Goal: Find specific page/section: Find specific page/section

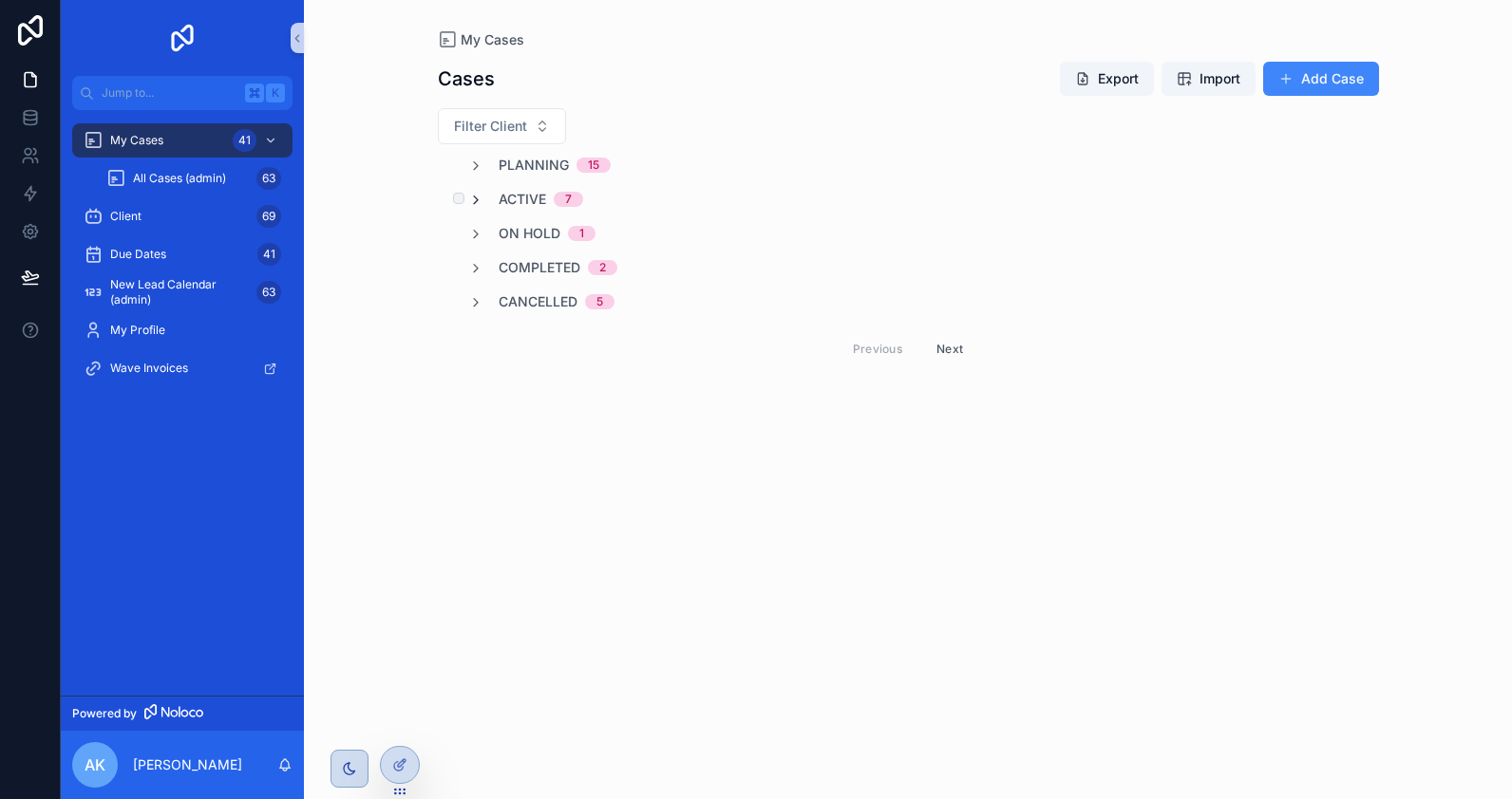
click at [475, 193] on icon "scrollable content" at bounding box center [475, 200] width 15 height 15
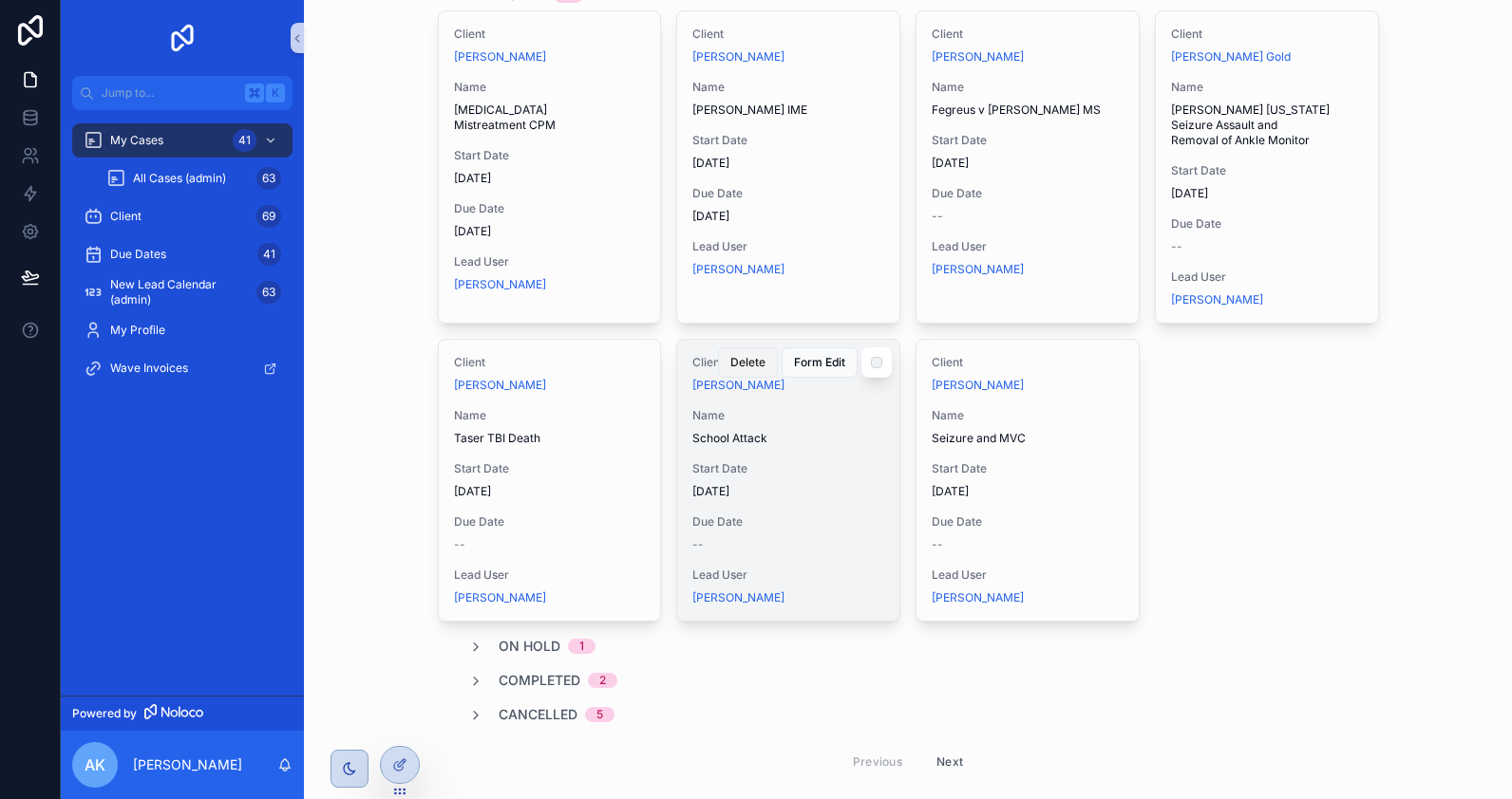
scroll to position [208, 0]
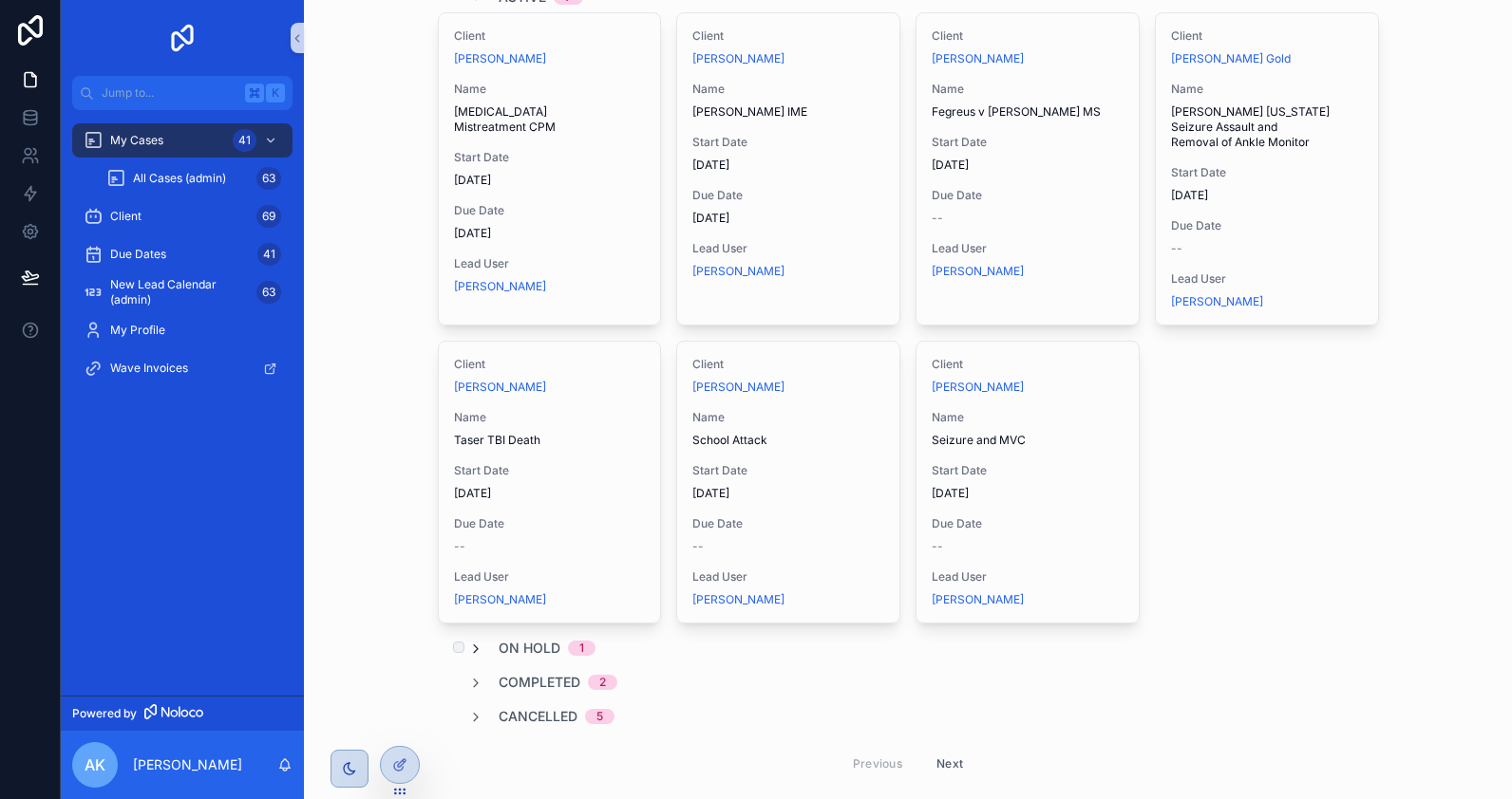
click at [470, 646] on icon "scrollable content" at bounding box center [475, 649] width 15 height 15
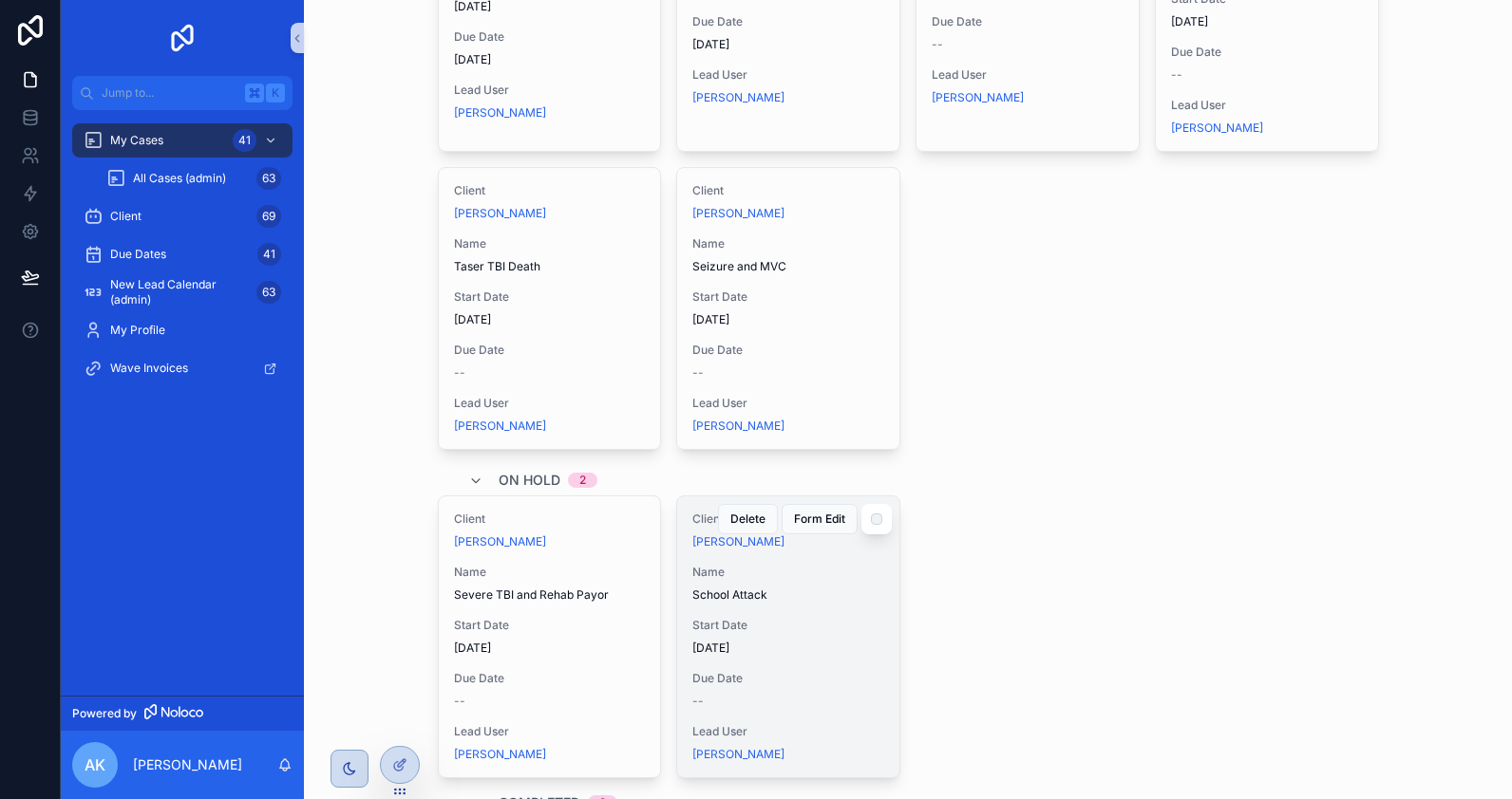
scroll to position [388, 0]
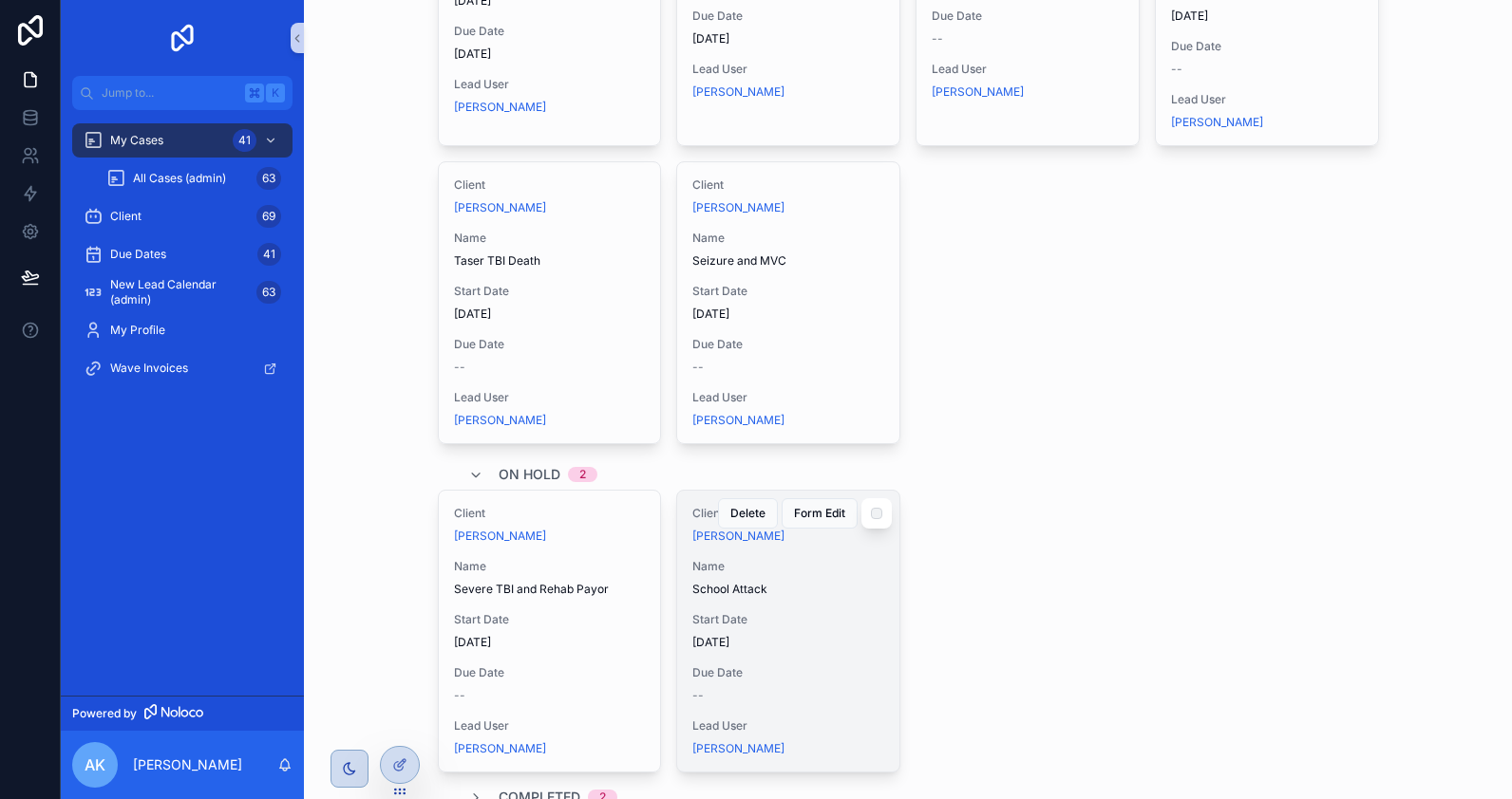
click at [786, 588] on span "School Attack" at bounding box center [787, 589] width 192 height 15
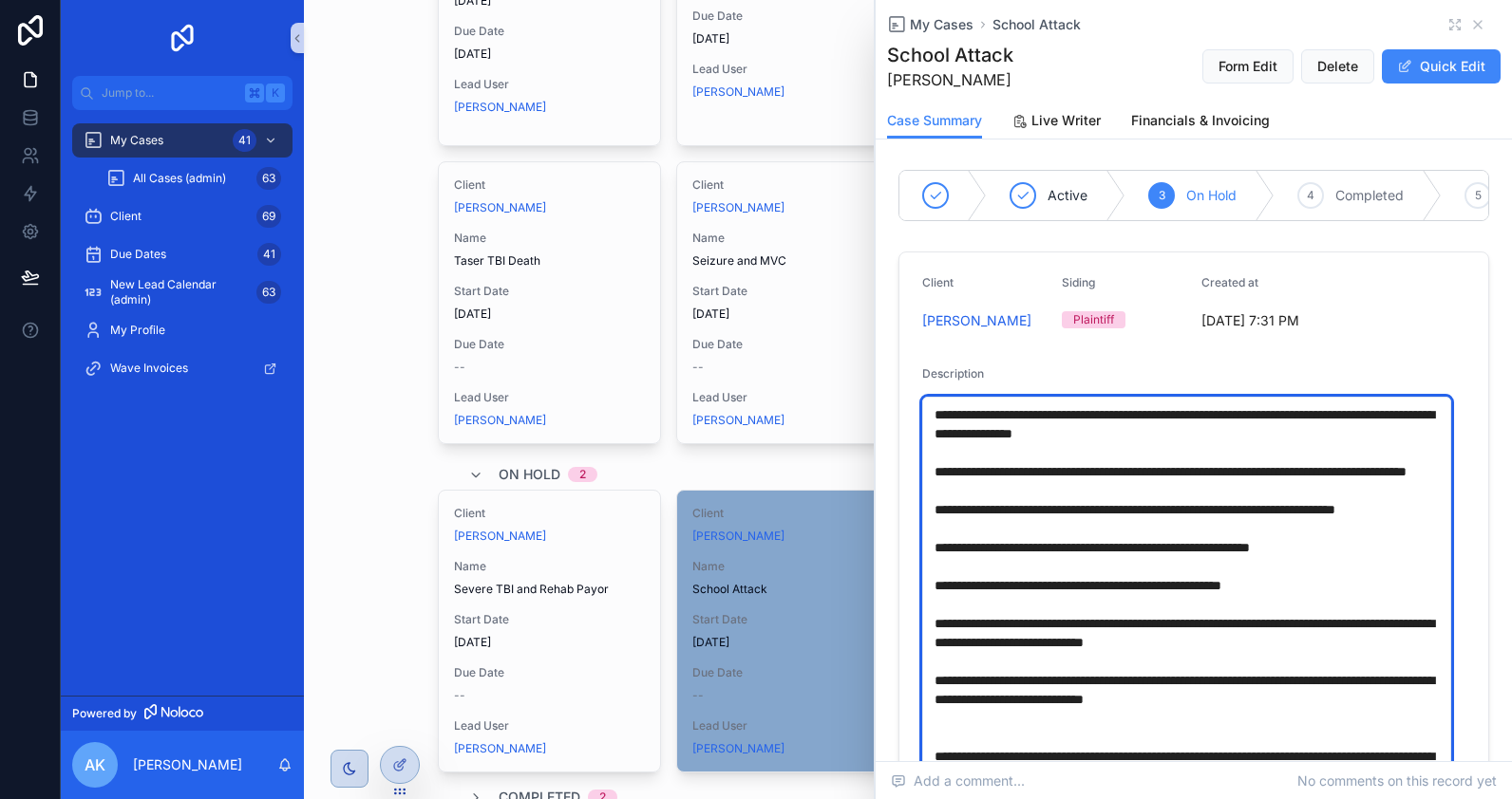
click at [1260, 446] on textarea "scrollable content" at bounding box center [1186, 690] width 529 height 586
drag, startPoint x: 1266, startPoint y: 446, endPoint x: 1248, endPoint y: 435, distance: 21.1
click at [1247, 435] on textarea "scrollable content" at bounding box center [1186, 690] width 529 height 586
click at [1270, 439] on textarea "scrollable content" at bounding box center [1186, 690] width 529 height 586
drag, startPoint x: 1278, startPoint y: 455, endPoint x: 1274, endPoint y: 446, distance: 9.8
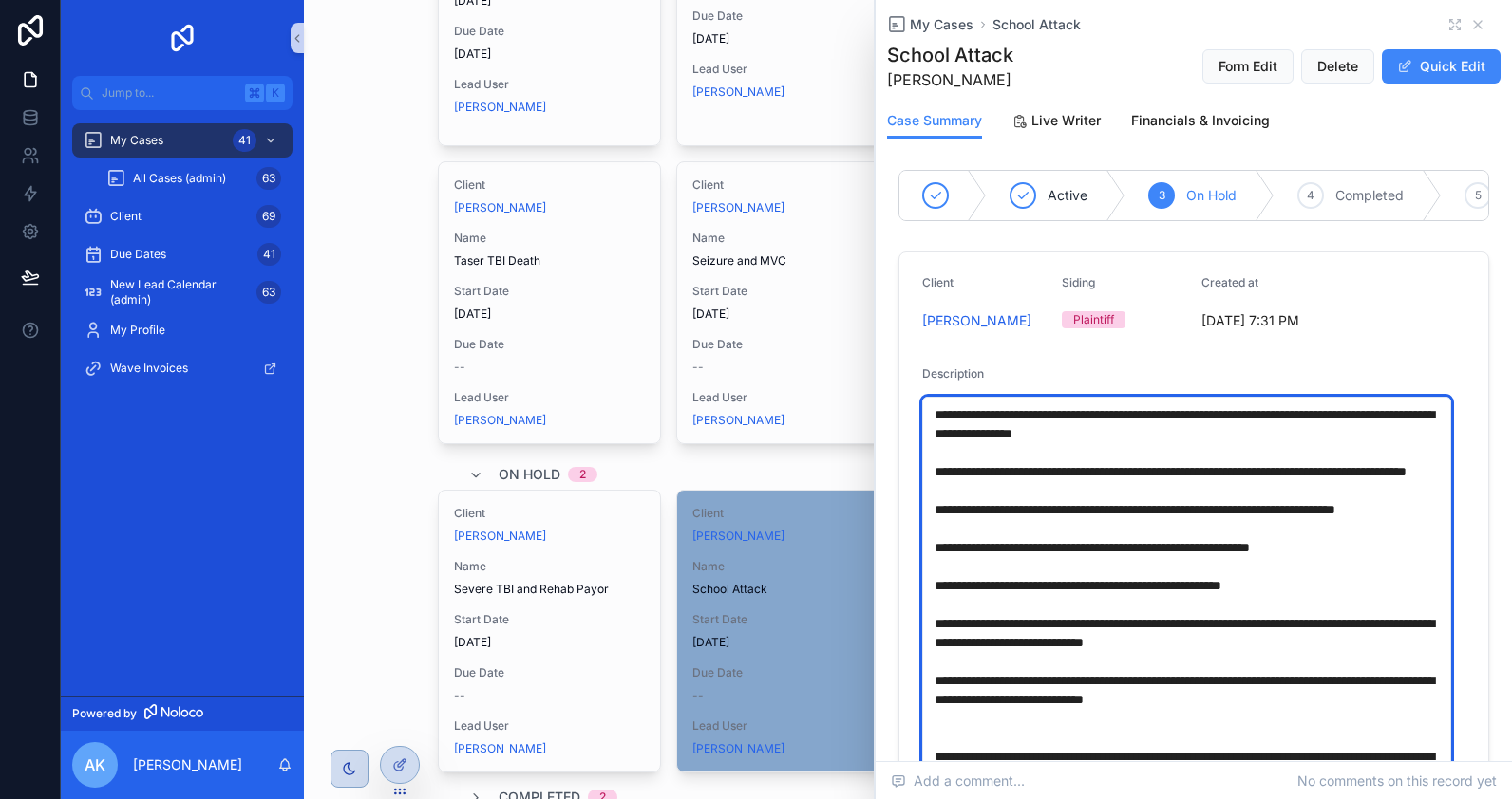
click at [1274, 446] on textarea "scrollable content" at bounding box center [1186, 690] width 529 height 586
click at [927, 427] on textarea "scrollable content" at bounding box center [1186, 690] width 529 height 586
click at [1015, 421] on textarea "scrollable content" at bounding box center [1186, 690] width 529 height 586
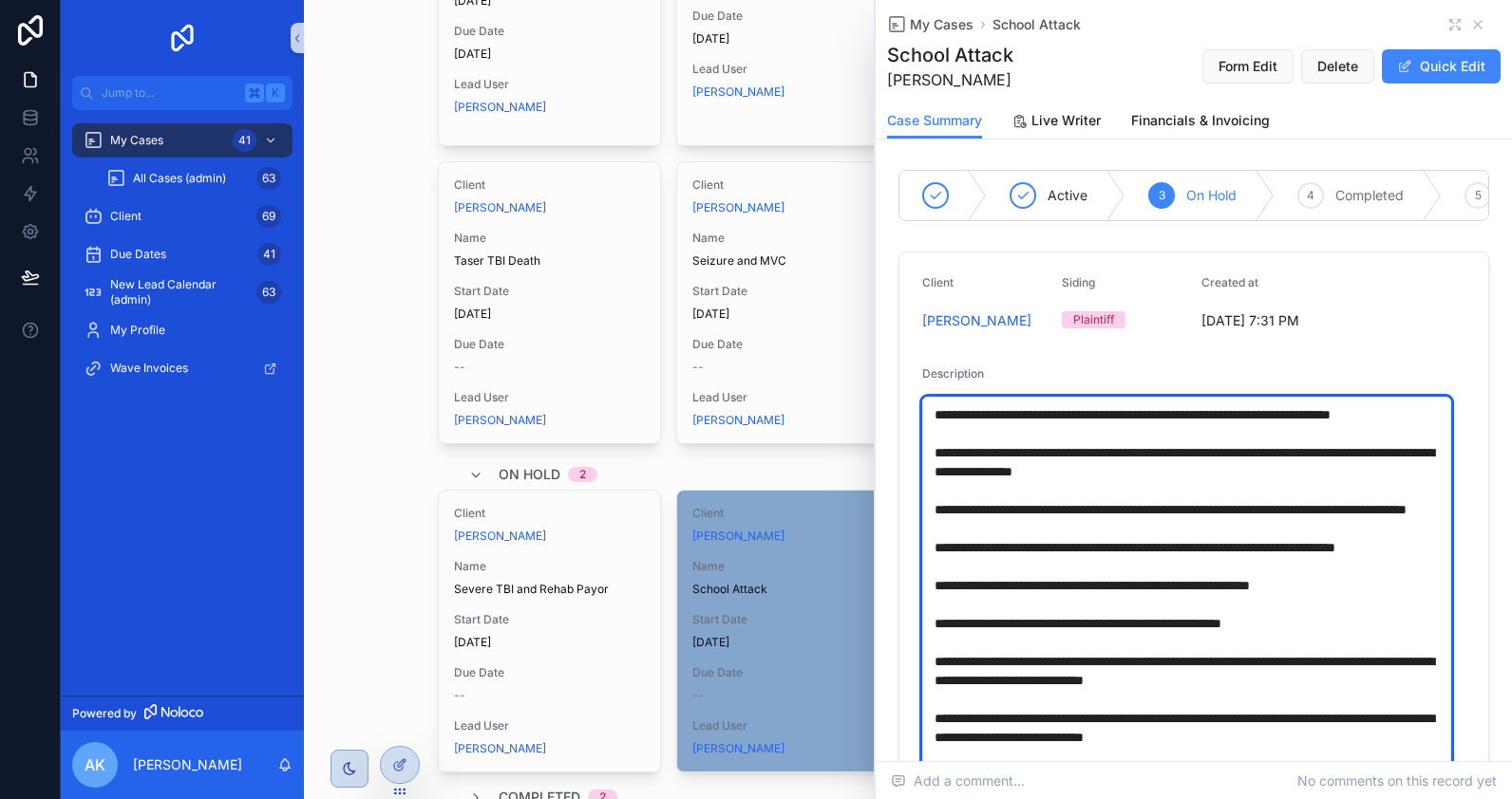
type textarea "**********"
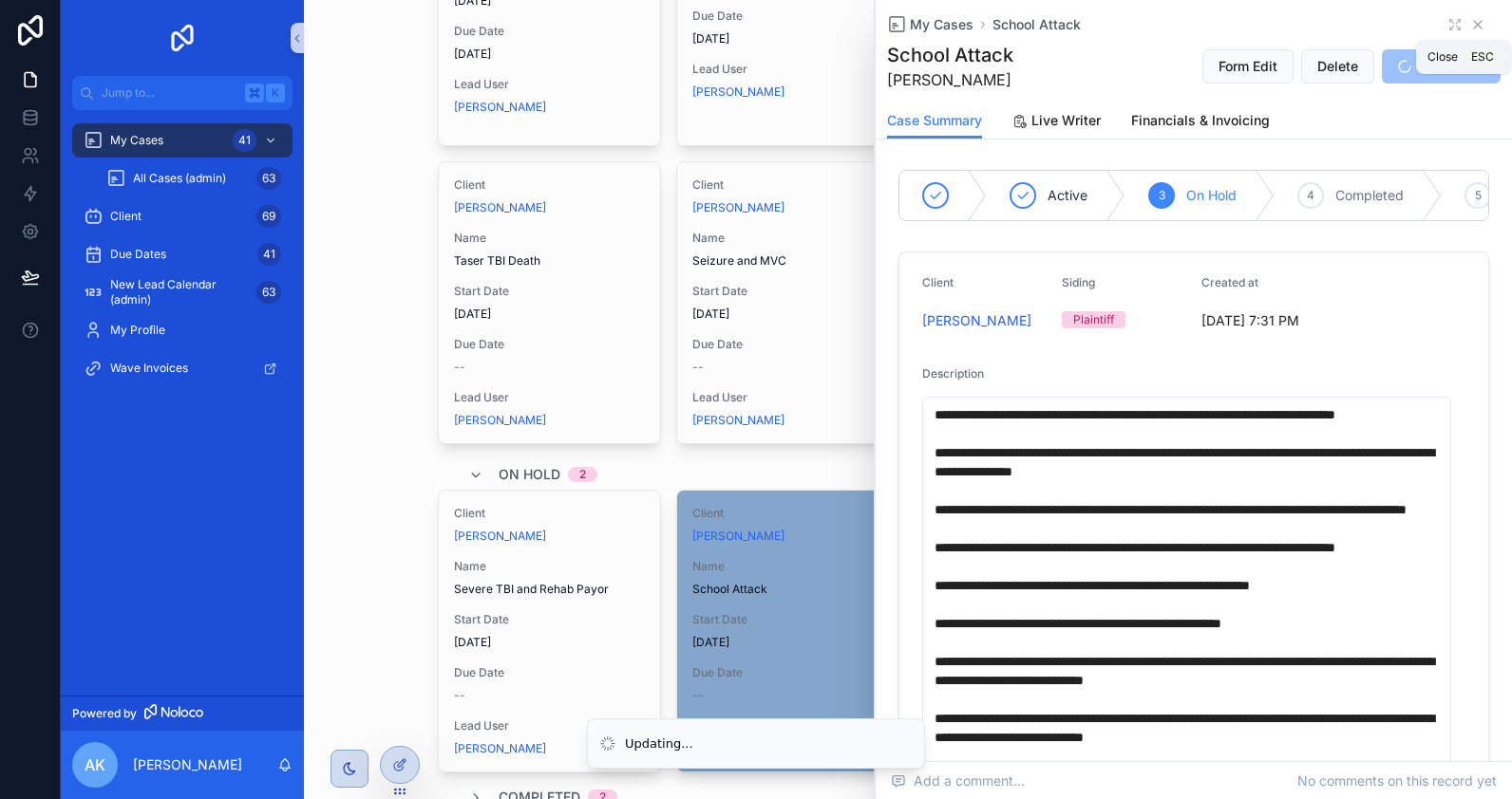
click at [1473, 23] on icon "scrollable content" at bounding box center [1477, 25] width 8 height 8
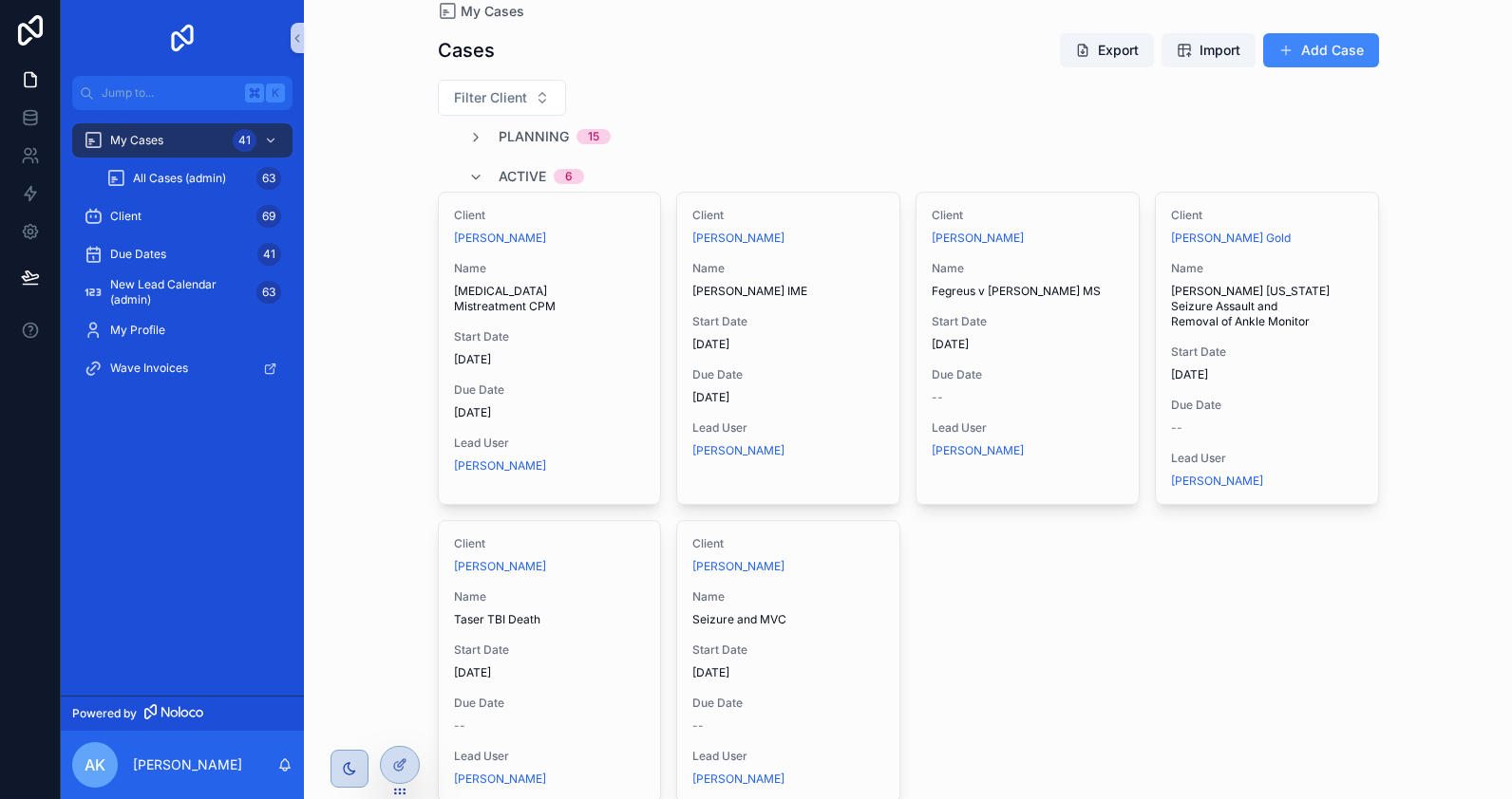
scroll to position [24, 0]
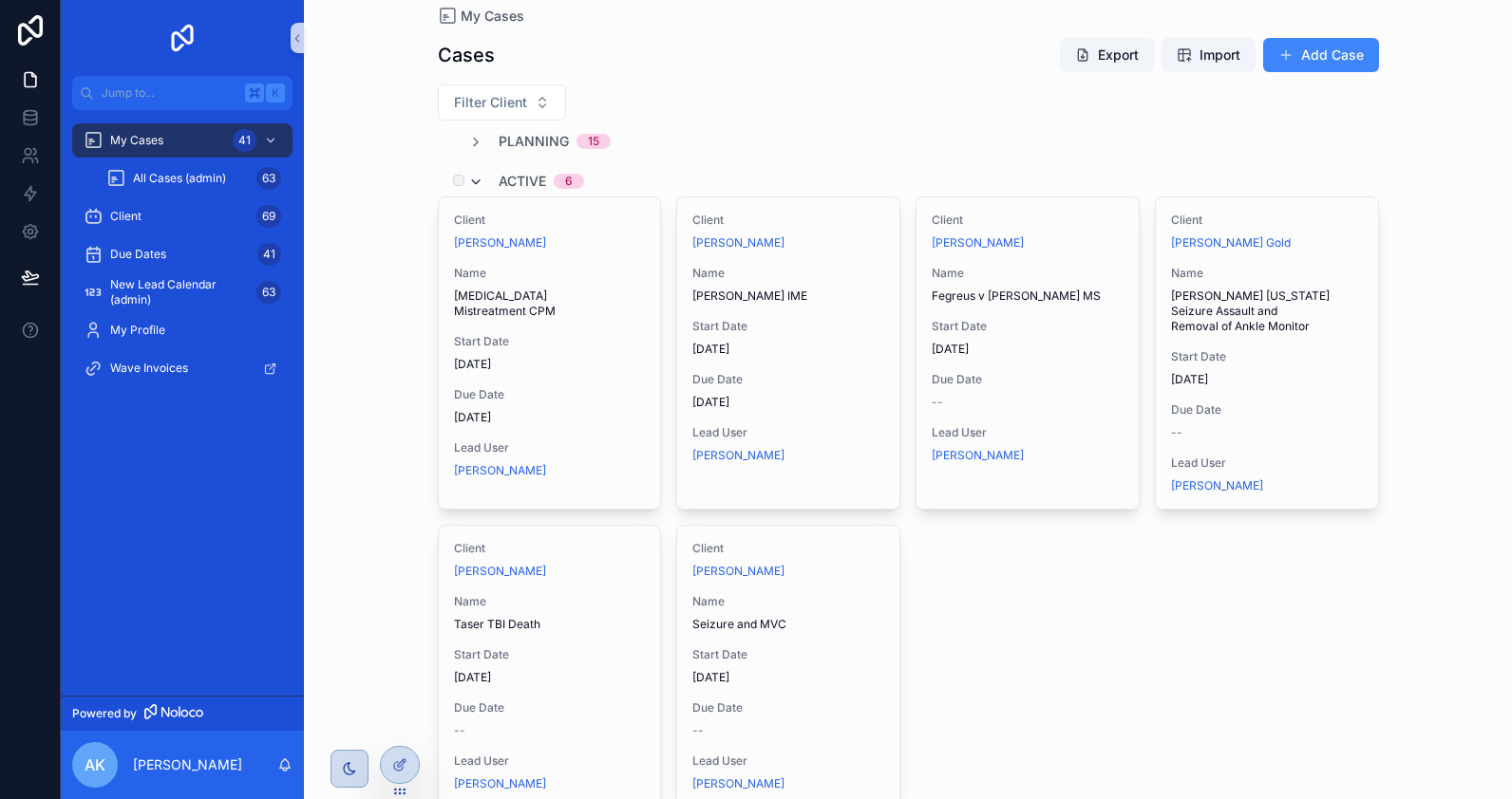
click at [475, 179] on icon "scrollable content" at bounding box center [475, 182] width 15 height 15
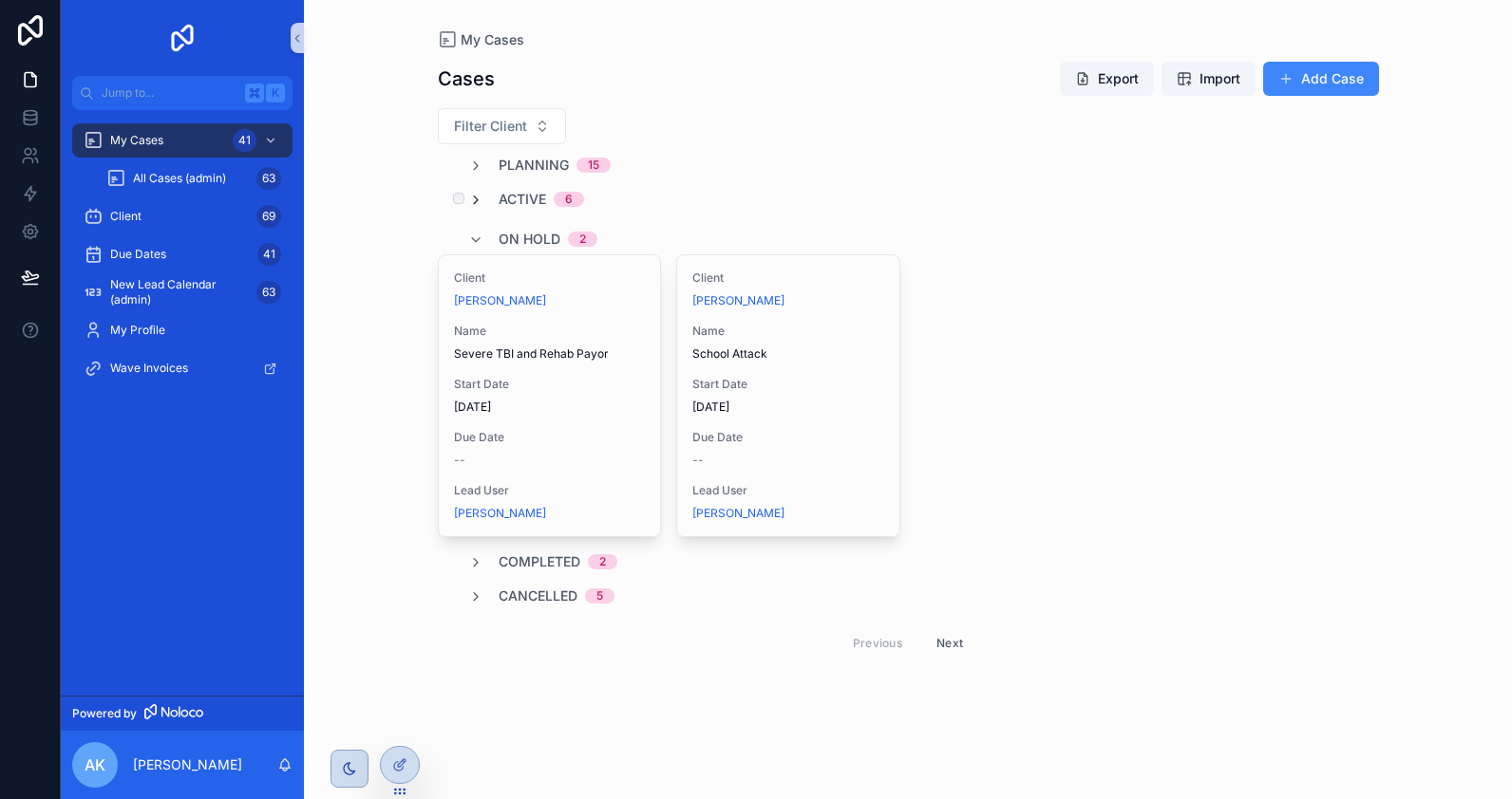
scroll to position [0, 0]
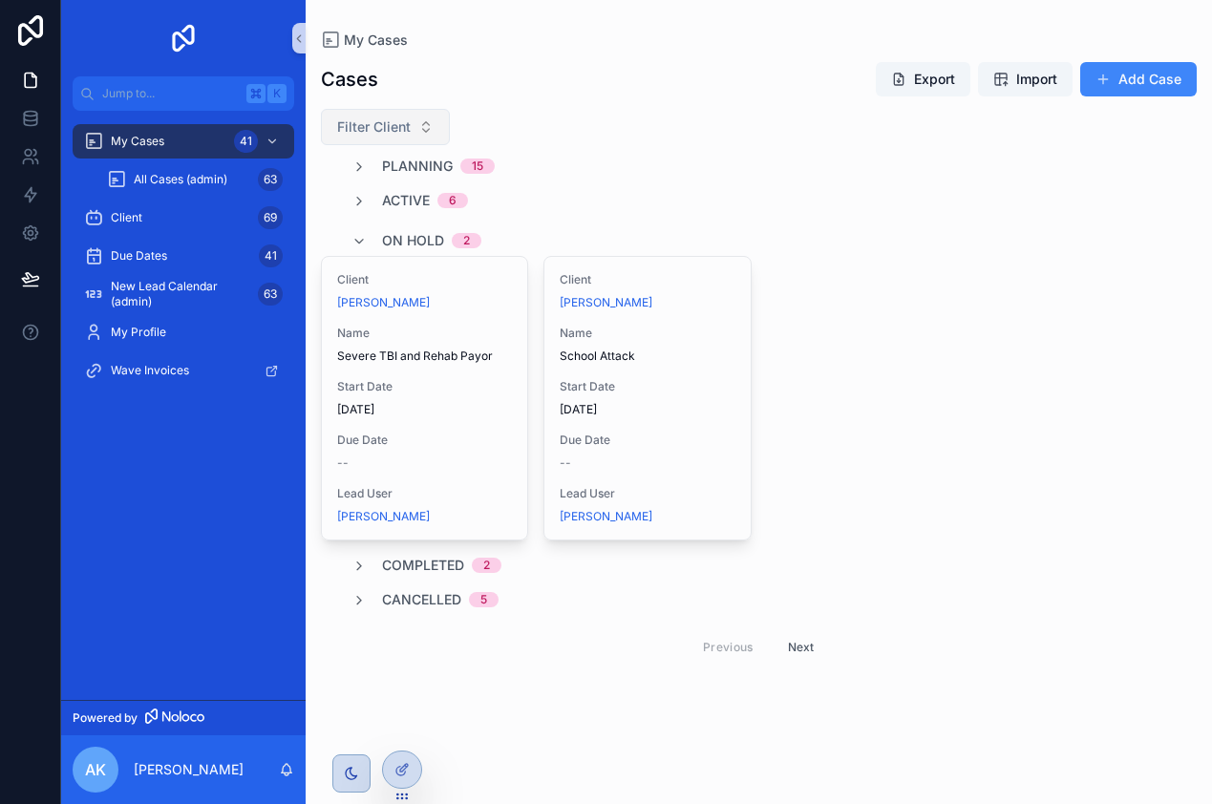
click at [389, 128] on span "Filter Client" at bounding box center [374, 126] width 74 height 19
type input "*"
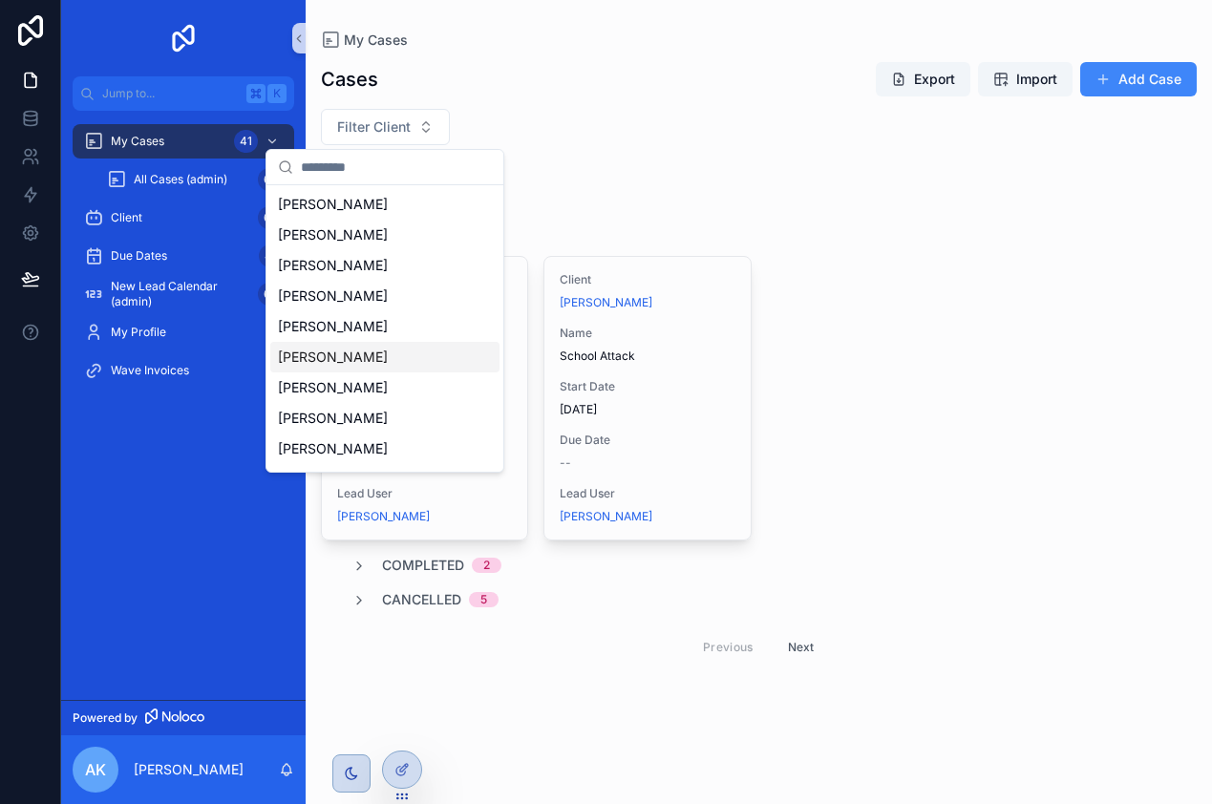
click at [903, 203] on div "Active 6" at bounding box center [759, 200] width 876 height 19
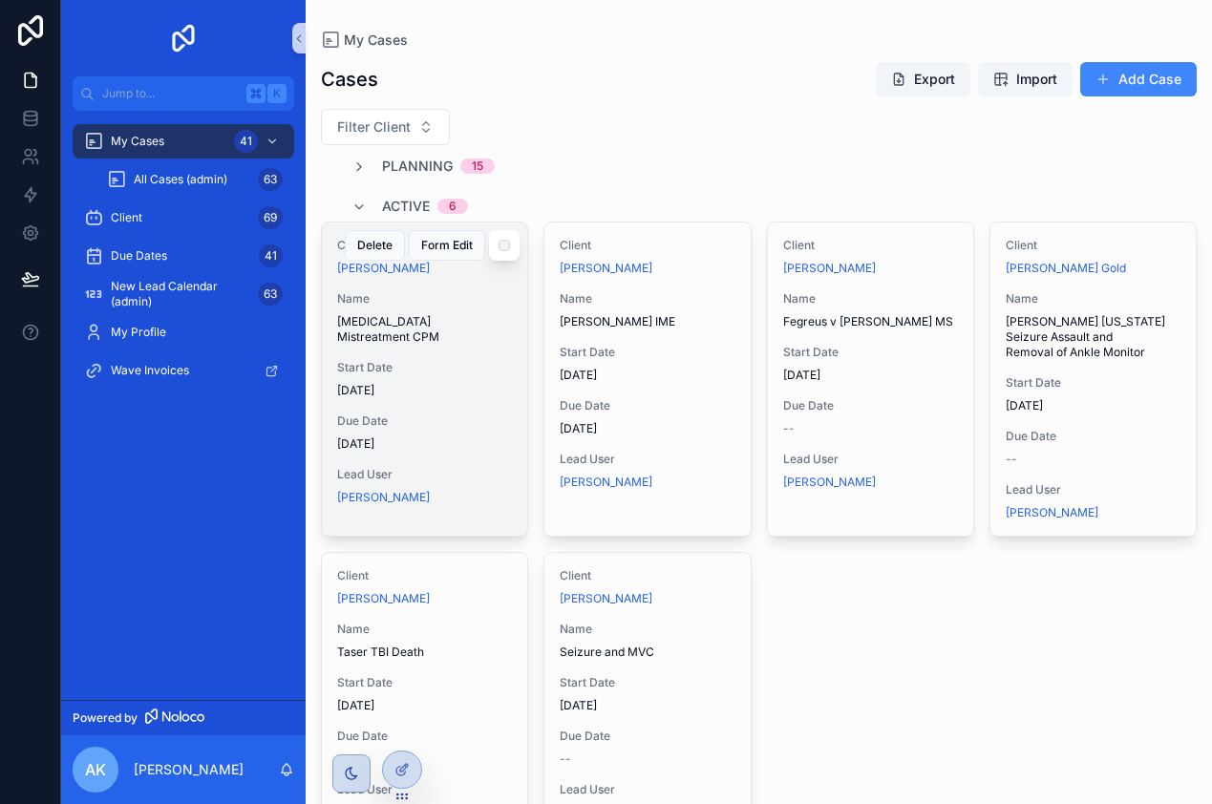
click at [482, 397] on span "[DATE]" at bounding box center [424, 390] width 175 height 15
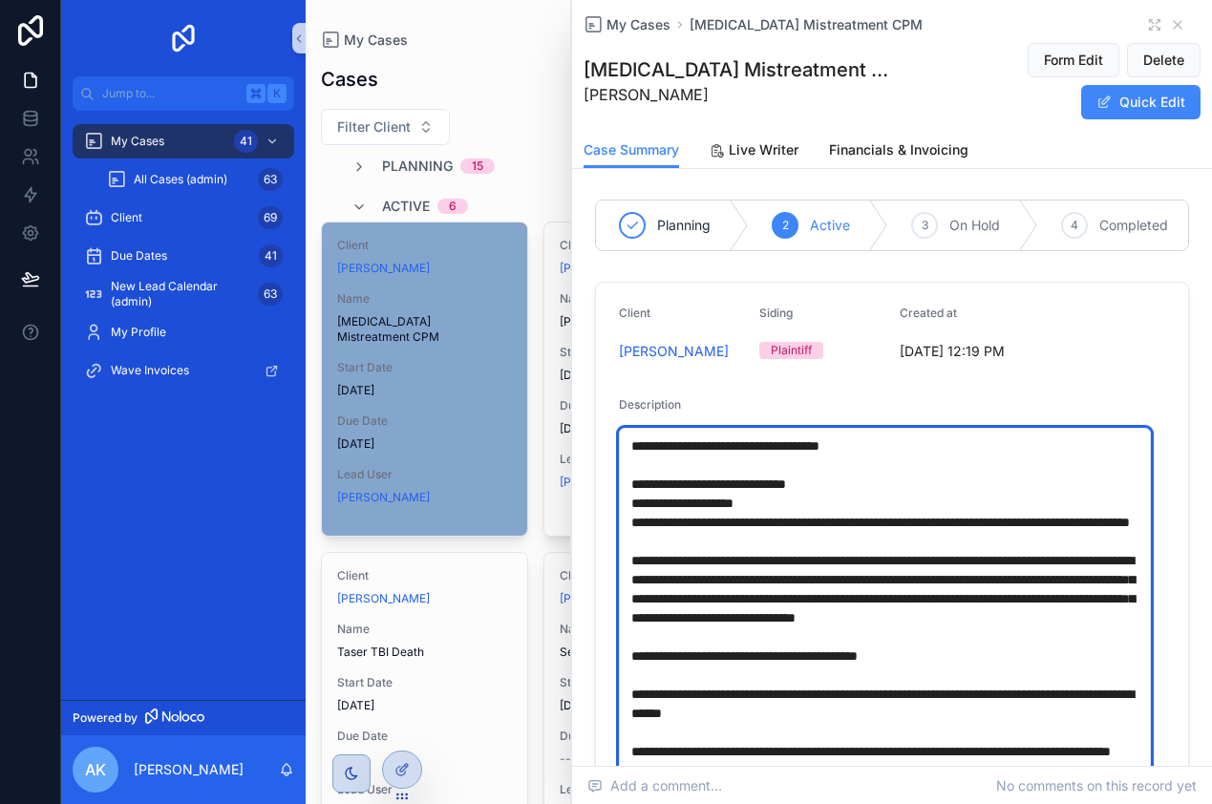
click at [628, 479] on textarea "**********" at bounding box center [885, 723] width 532 height 590
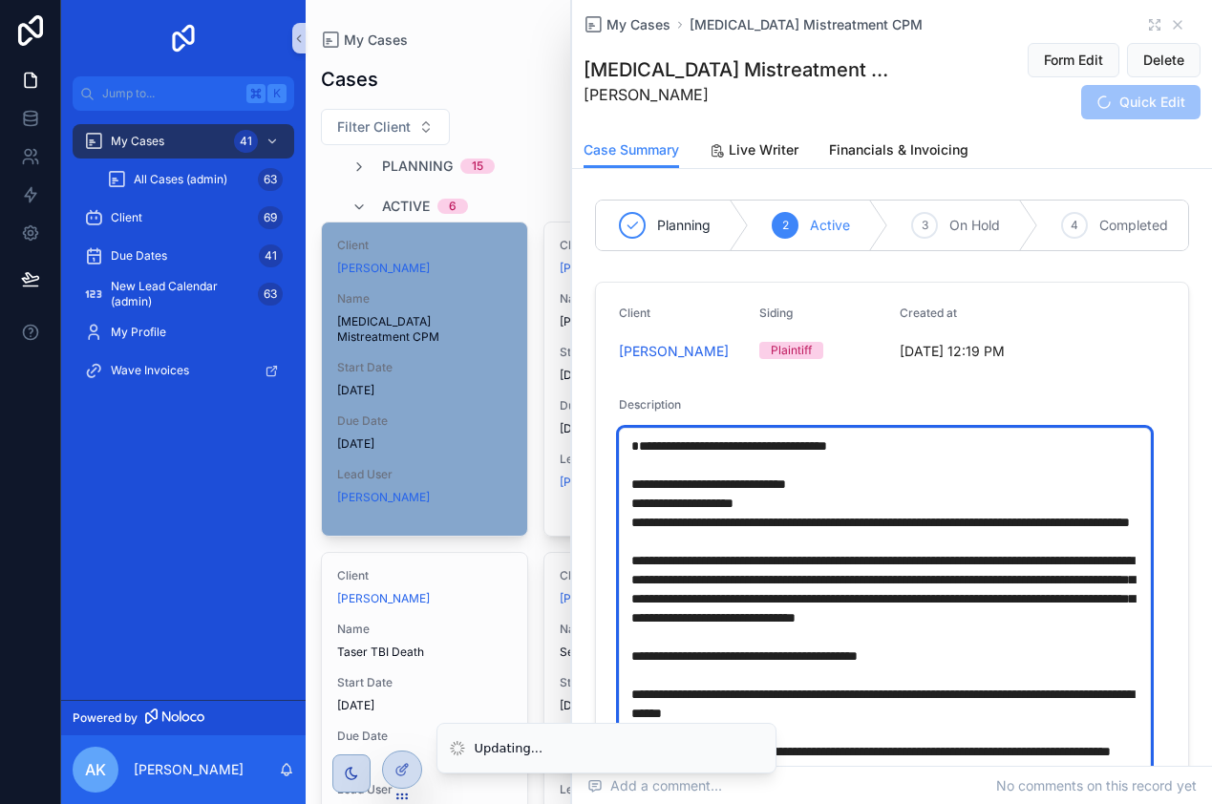
click at [645, 474] on textarea "**********" at bounding box center [885, 723] width 532 height 590
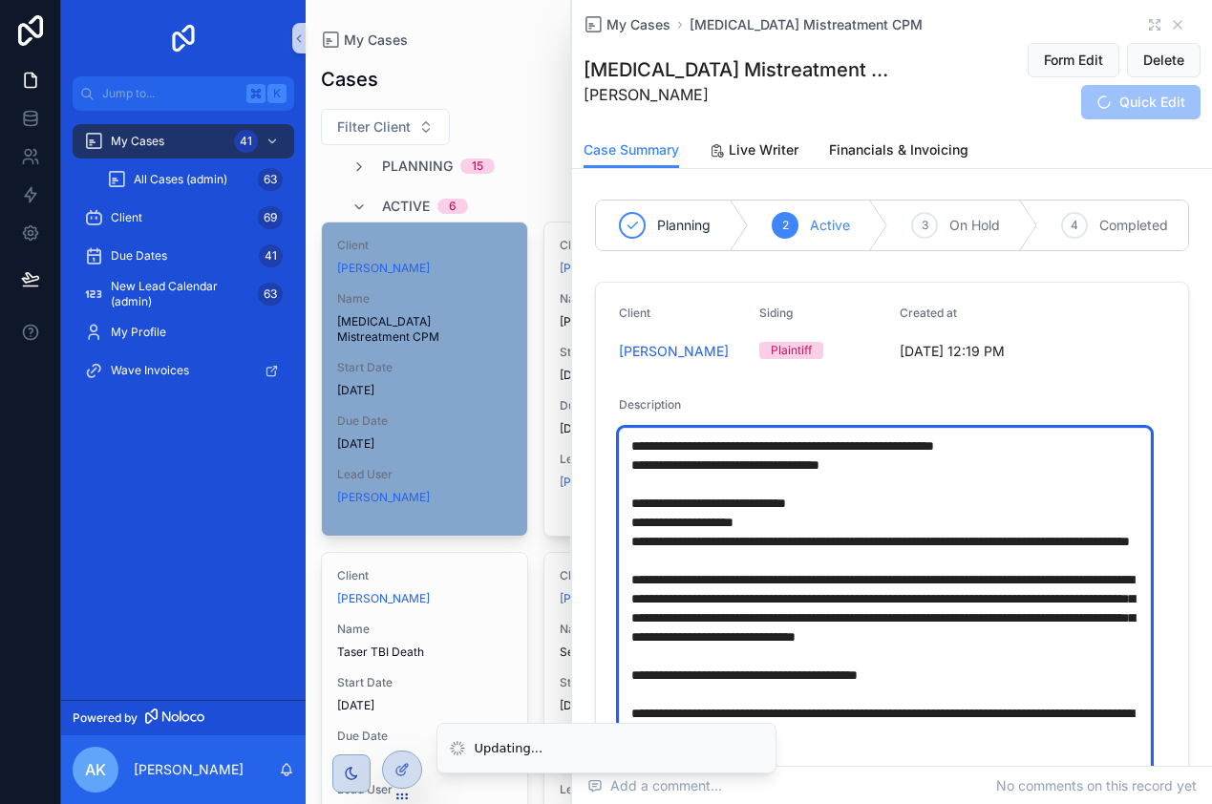
click at [654, 477] on textarea "**********" at bounding box center [885, 723] width 532 height 590
type textarea "**********"
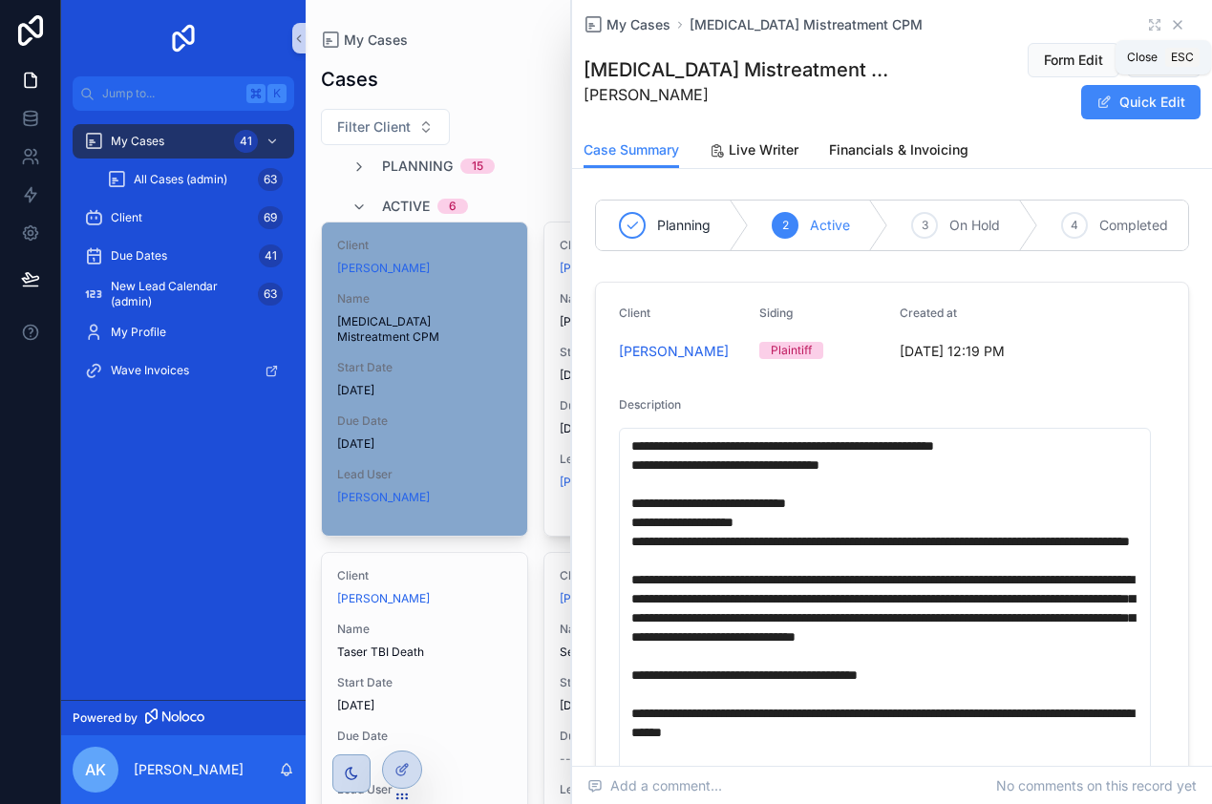
click at [1170, 19] on icon "scrollable content" at bounding box center [1177, 24] width 15 height 15
